Goal: Transaction & Acquisition: Purchase product/service

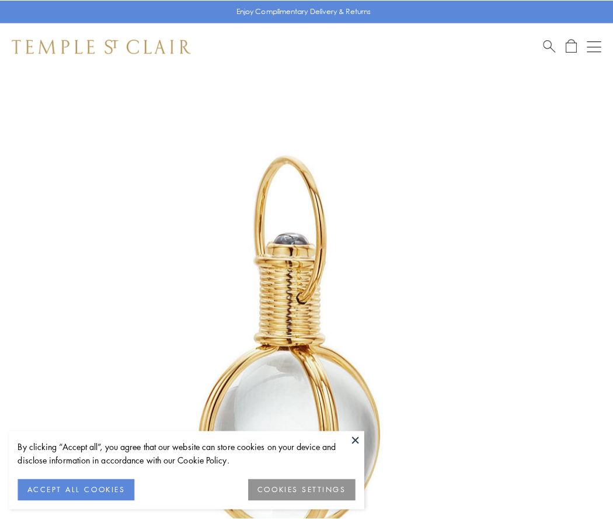
scroll to position [305, 0]
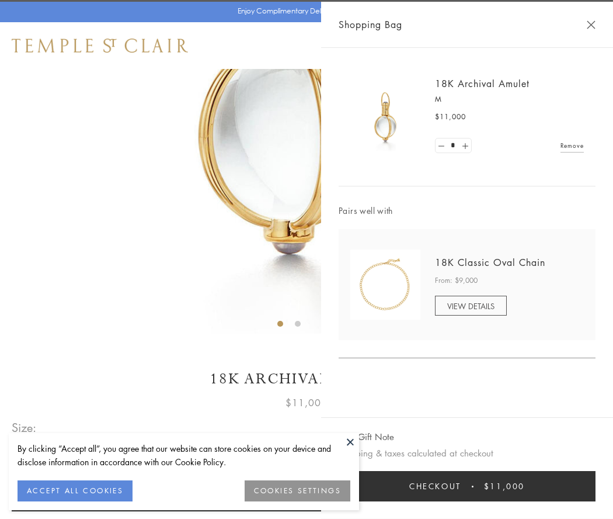
click at [467, 486] on button "Checkout $11,000" at bounding box center [467, 486] width 257 height 30
